Goal: Task Accomplishment & Management: Manage account settings

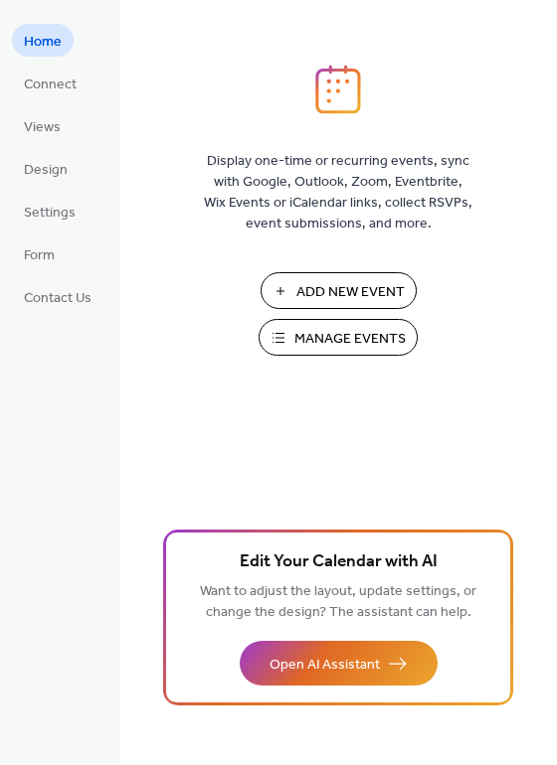
click at [331, 329] on span "Manage Events" at bounding box center [349, 339] width 111 height 21
click at [320, 335] on span "Manage Events" at bounding box center [349, 339] width 111 height 21
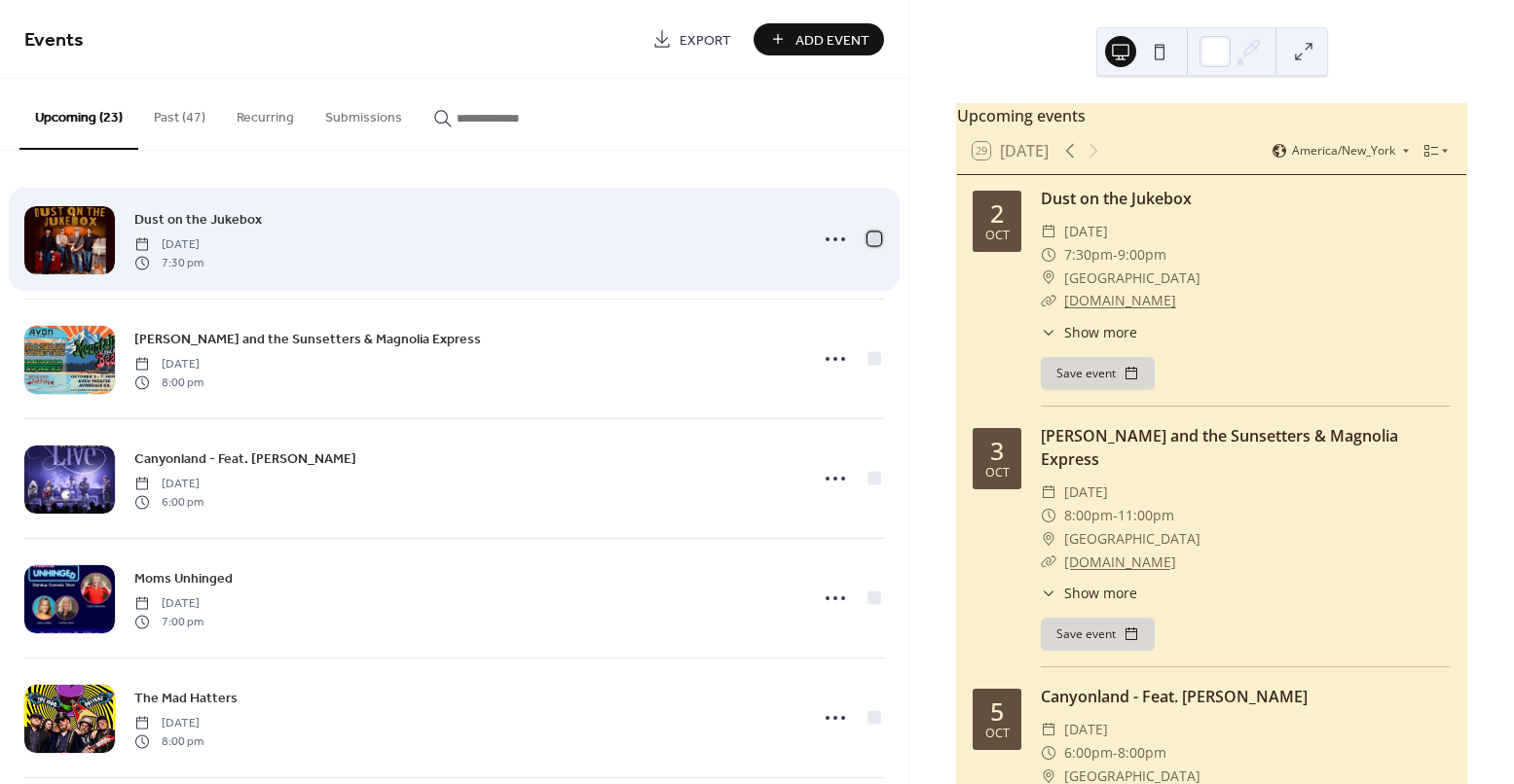
click at [871, 241] on div at bounding box center [875, 239] width 14 height 14
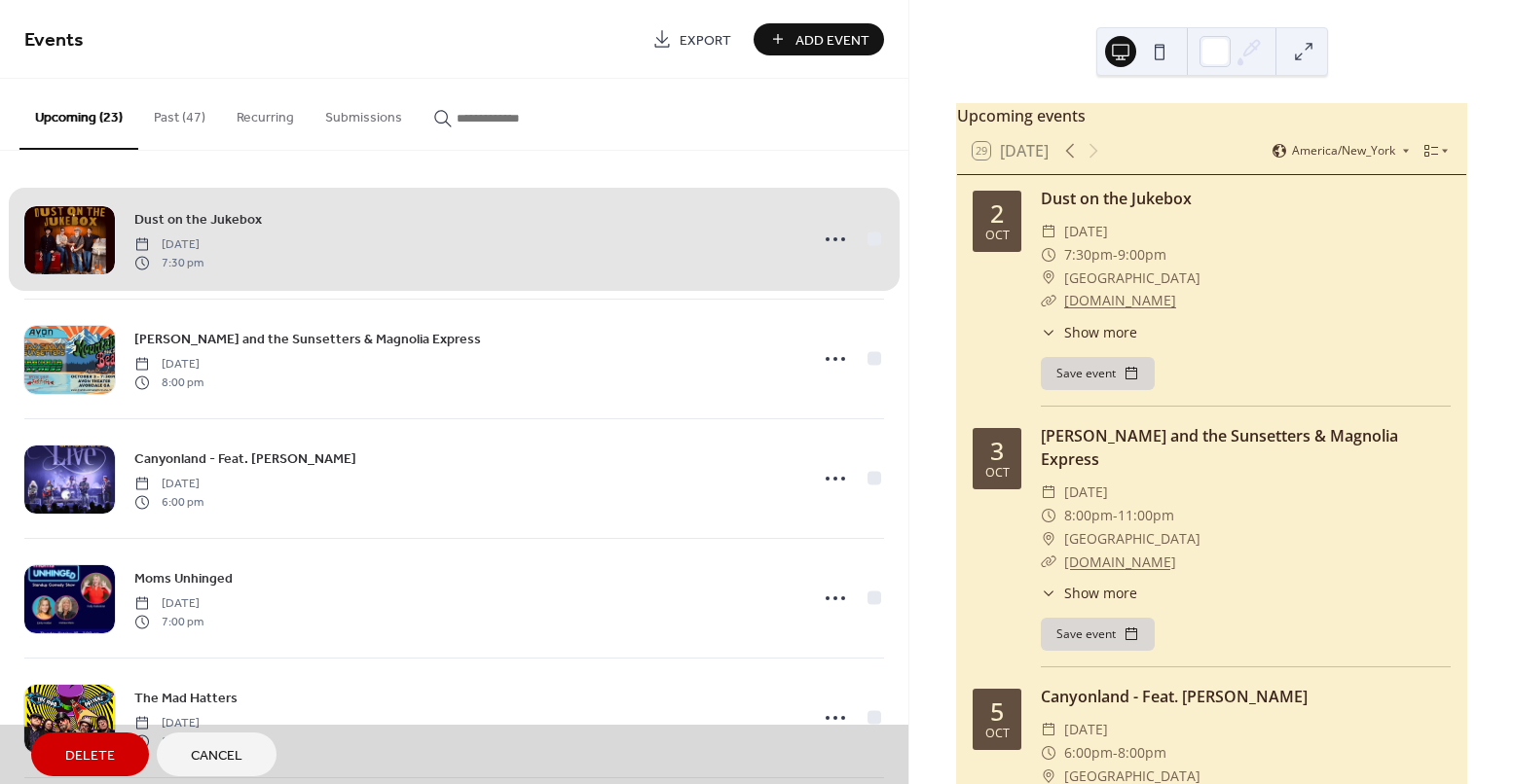
click at [826, 236] on span "Dust on the Jukebox [DATE] 7:30 pm" at bounding box center [454, 239] width 860 height 118
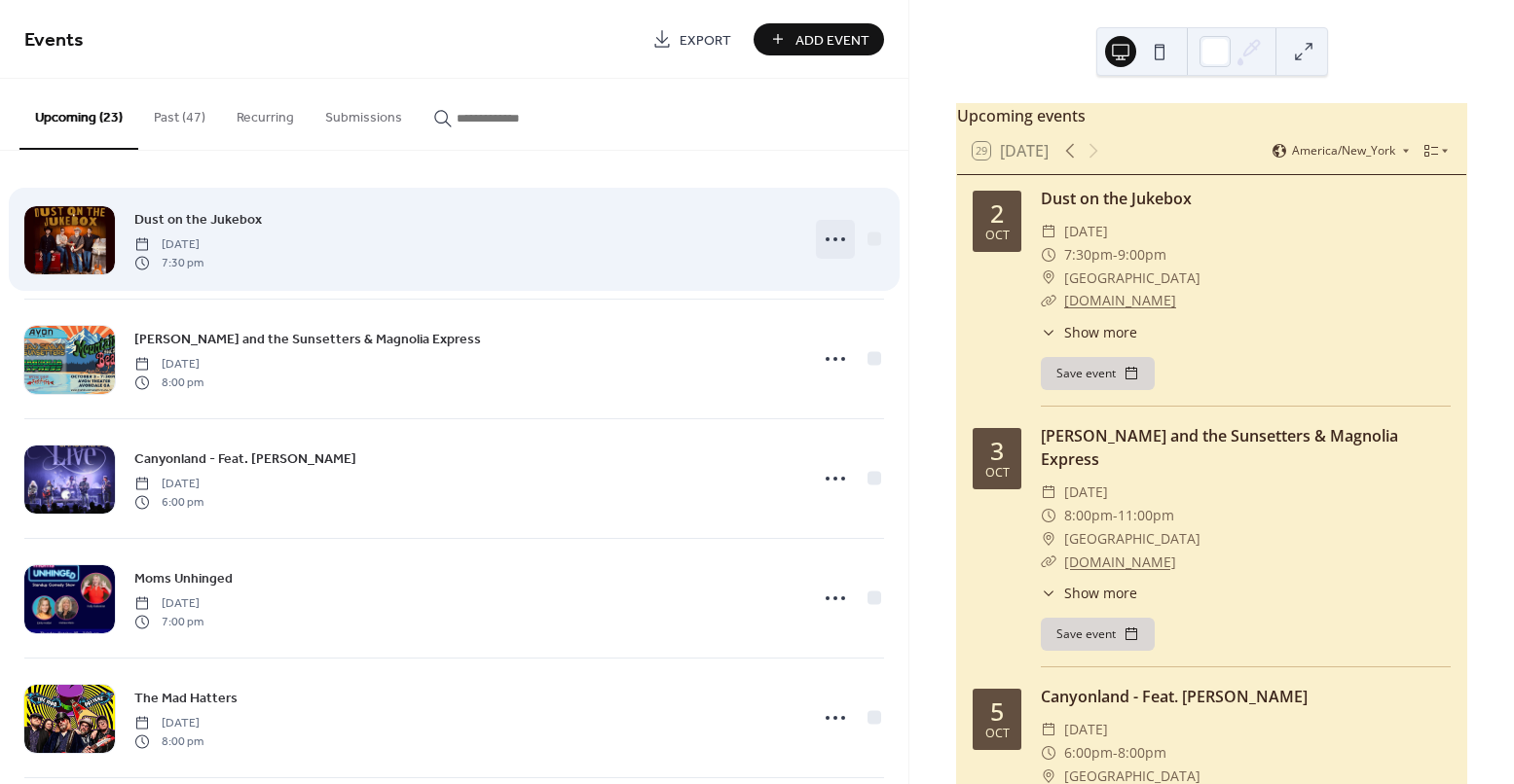
click at [826, 237] on icon at bounding box center [835, 240] width 31 height 31
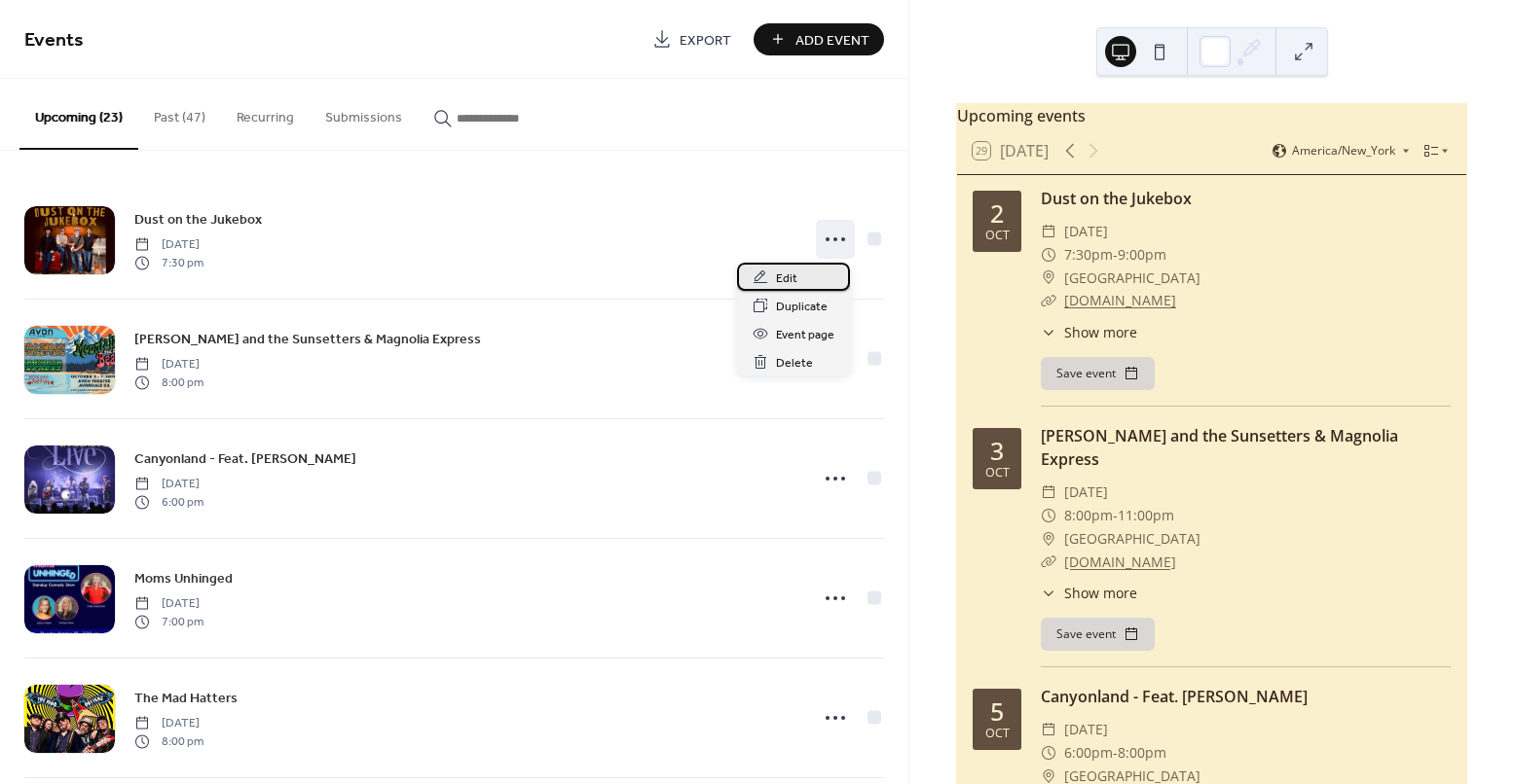
click at [800, 268] on div "Edit" at bounding box center [793, 276] width 113 height 28
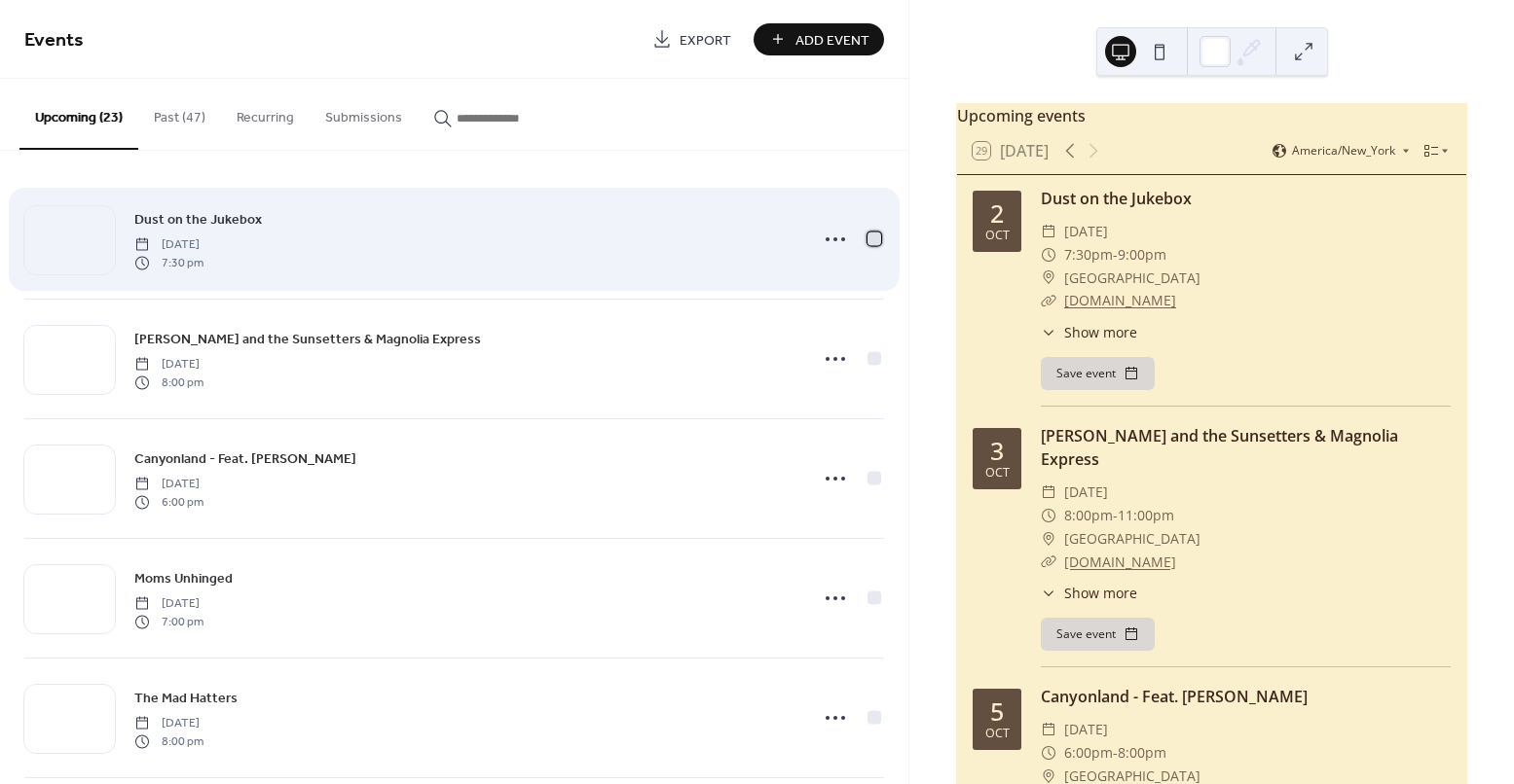
click at [872, 234] on div at bounding box center [875, 239] width 14 height 14
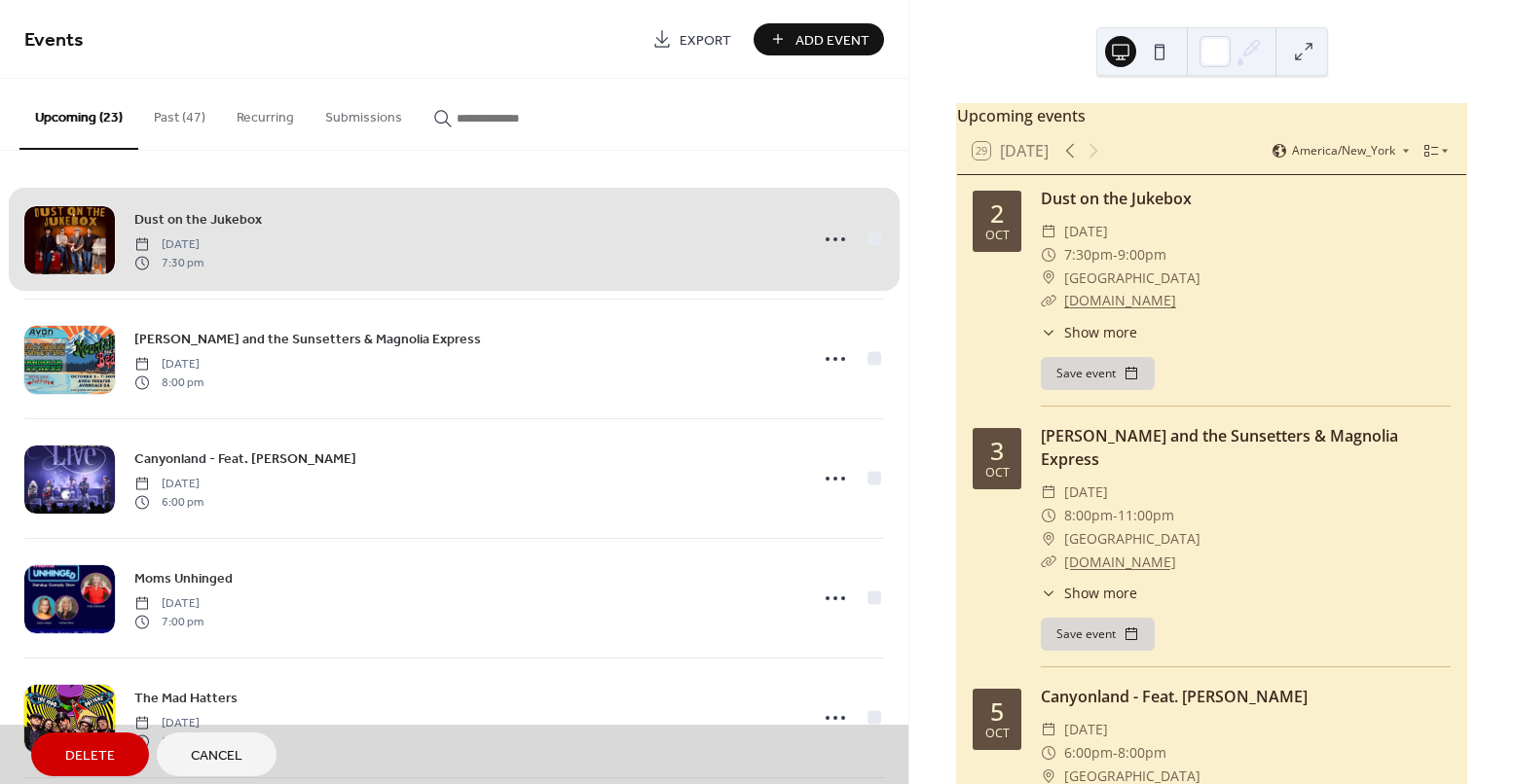
click at [102, 761] on span "Delete" at bounding box center [90, 757] width 50 height 21
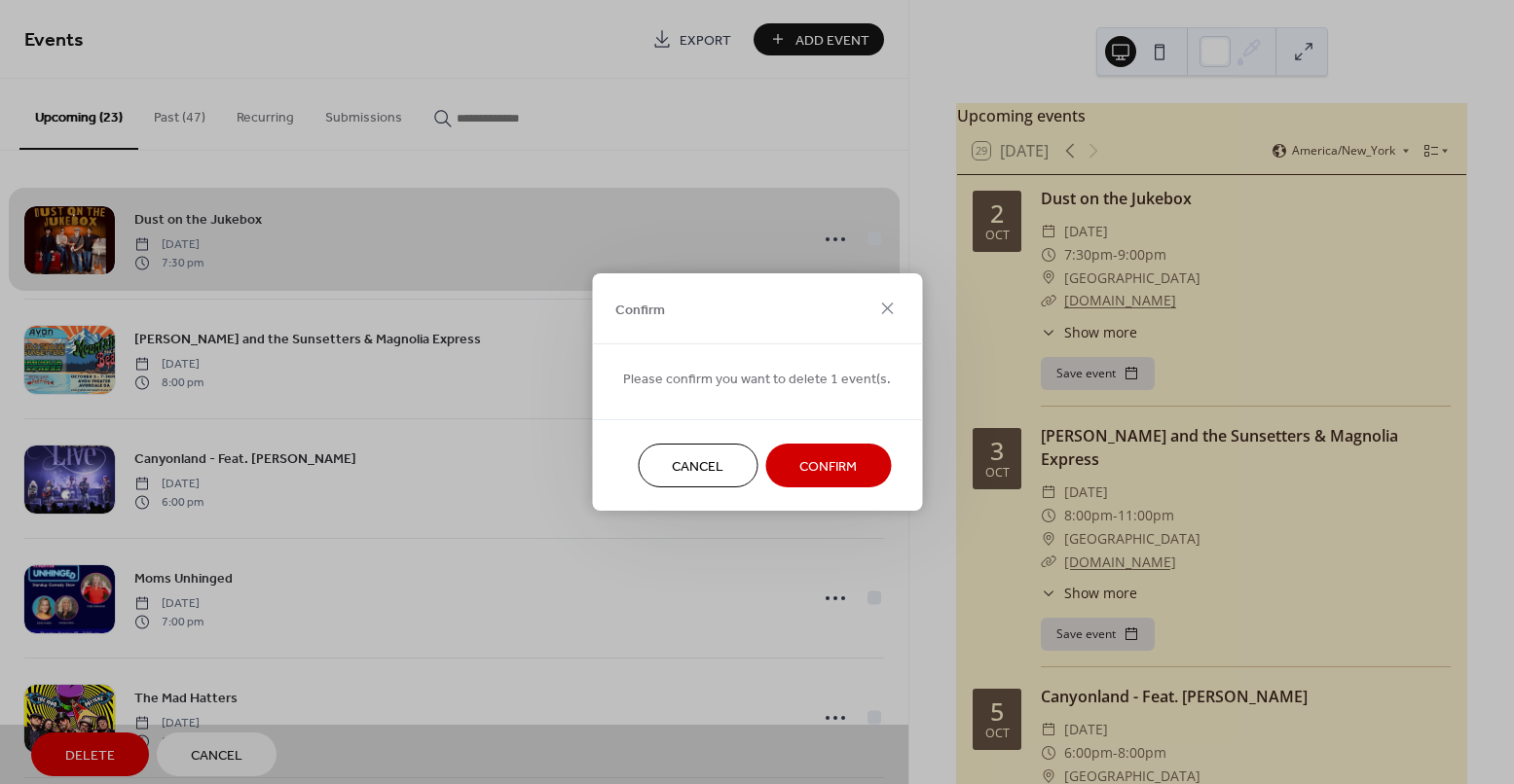
click at [866, 459] on button "Confirm" at bounding box center [828, 465] width 125 height 44
